Goal: Share content: Share content

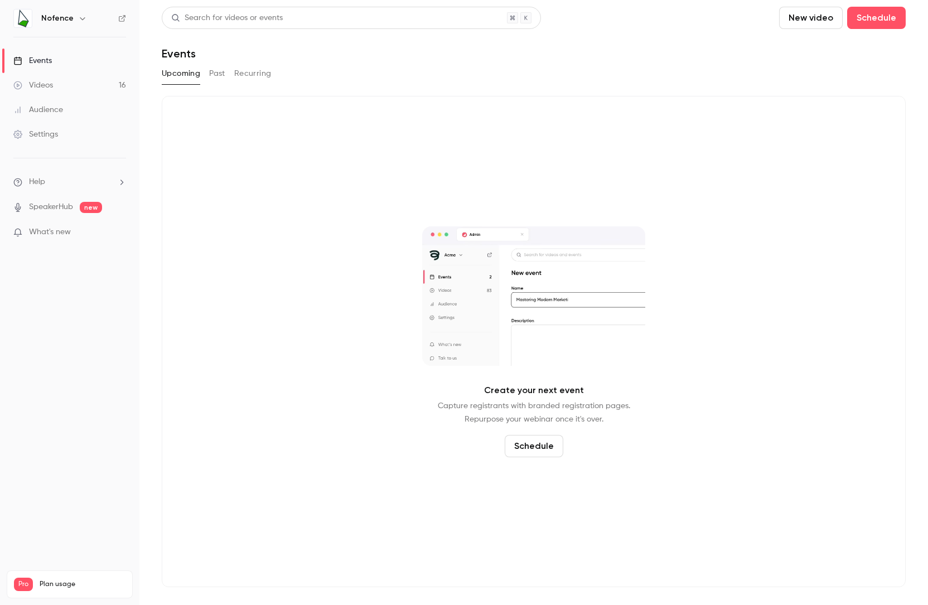
click at [212, 80] on button "Past" at bounding box center [217, 74] width 16 height 18
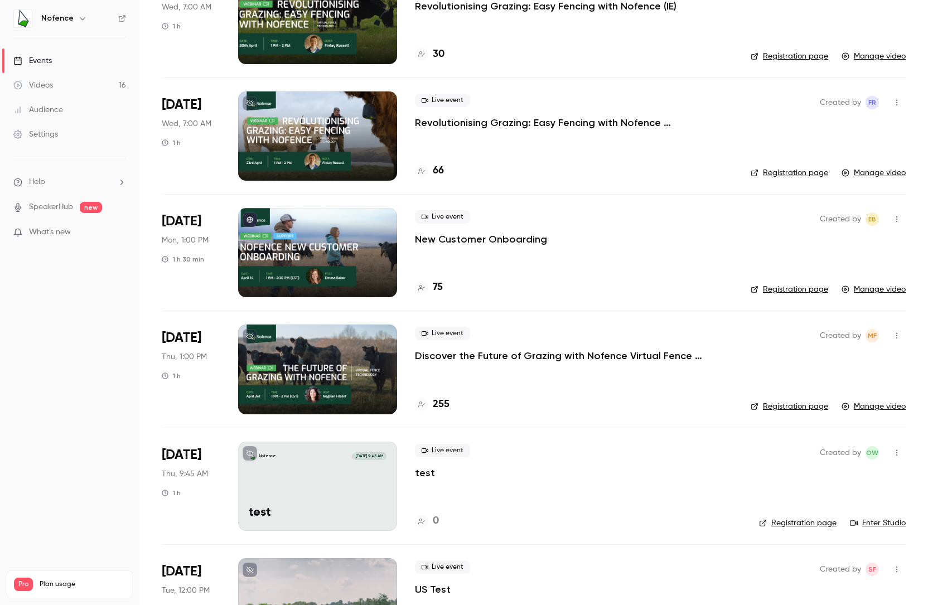
scroll to position [1059, 0]
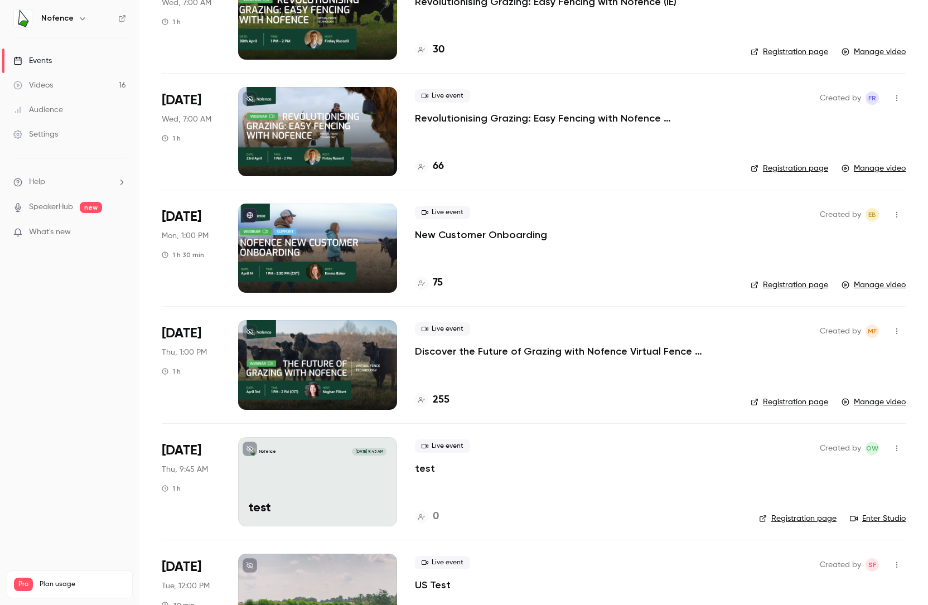
click at [370, 253] on div at bounding box center [317, 247] width 159 height 89
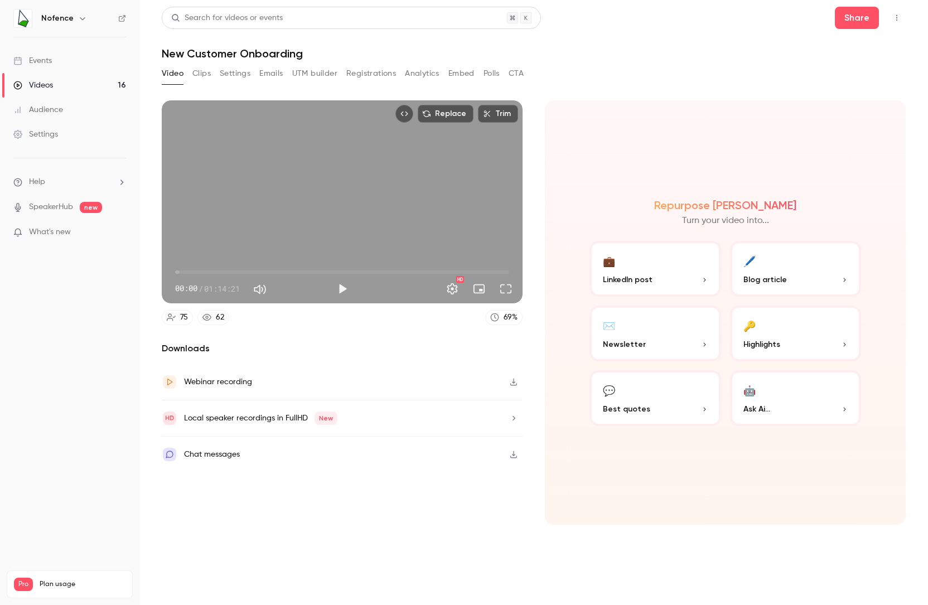
click at [862, 18] on button "Share" at bounding box center [857, 18] width 44 height 22
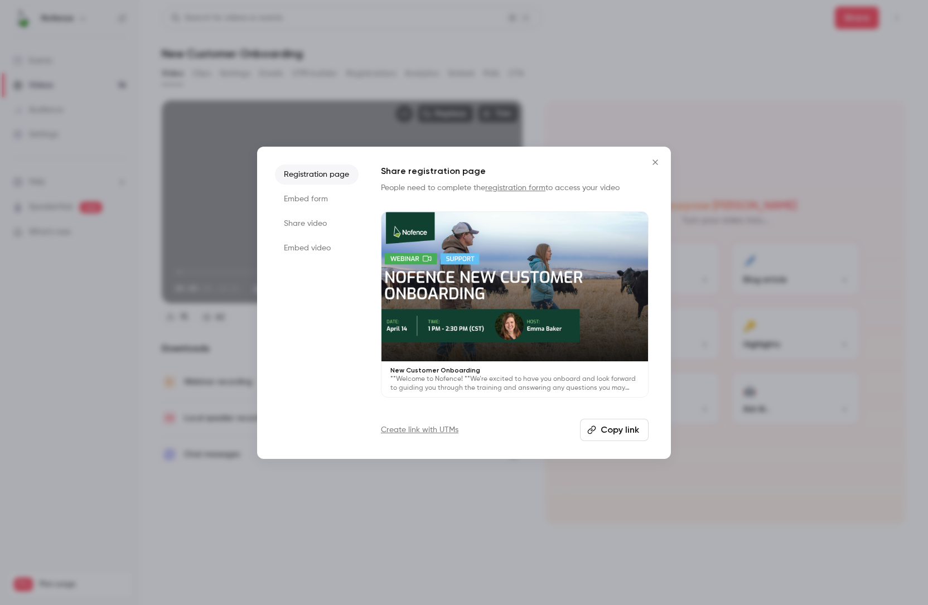
click at [610, 432] on button "Copy link" at bounding box center [614, 430] width 69 height 22
